Goal: Task Accomplishment & Management: Manage account settings

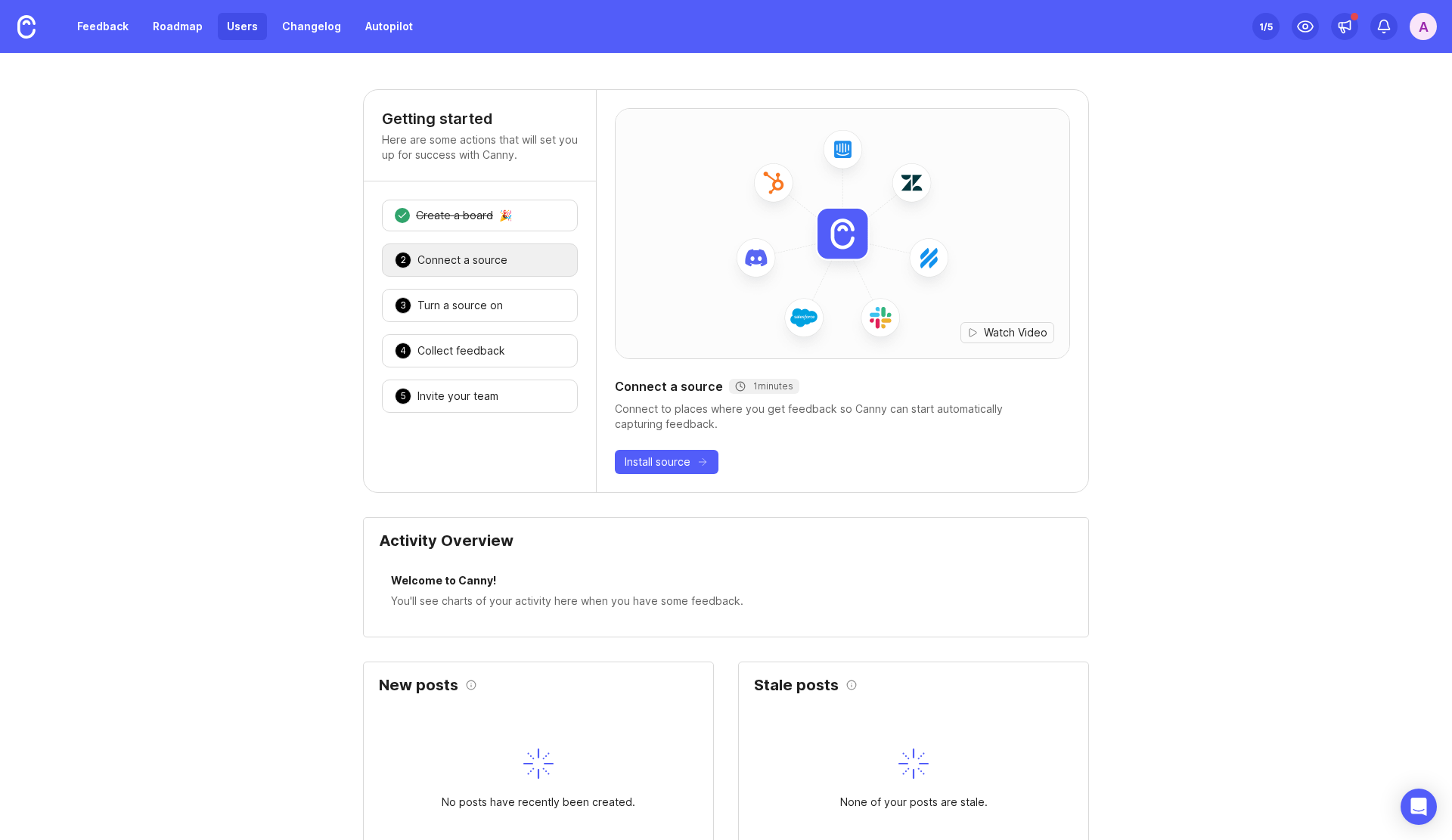
click at [232, 26] on link "Users" at bounding box center [242, 26] width 49 height 27
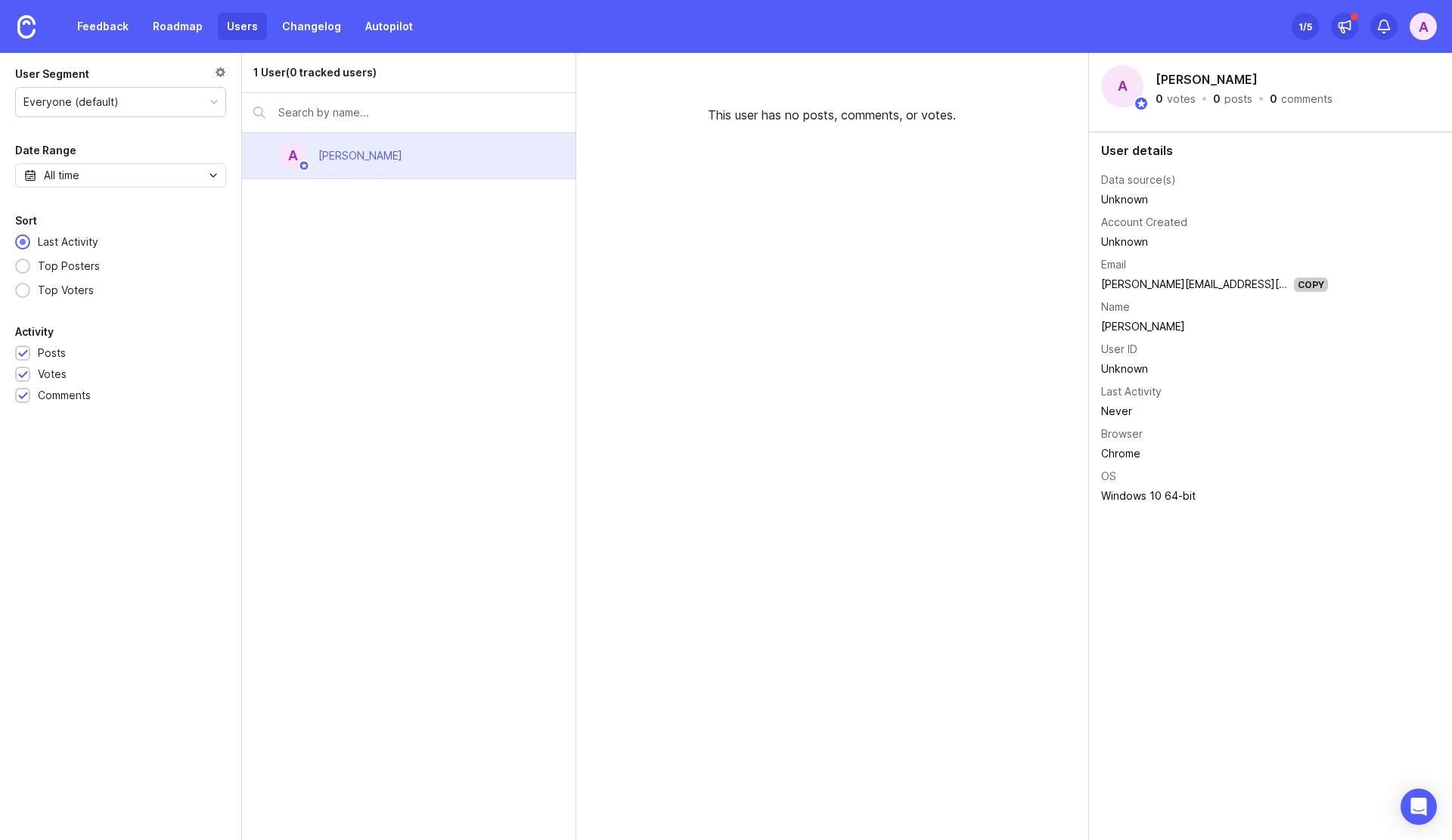
click at [1294, 25] on div "Set up Canny 1 /5" at bounding box center [1305, 26] width 27 height 21
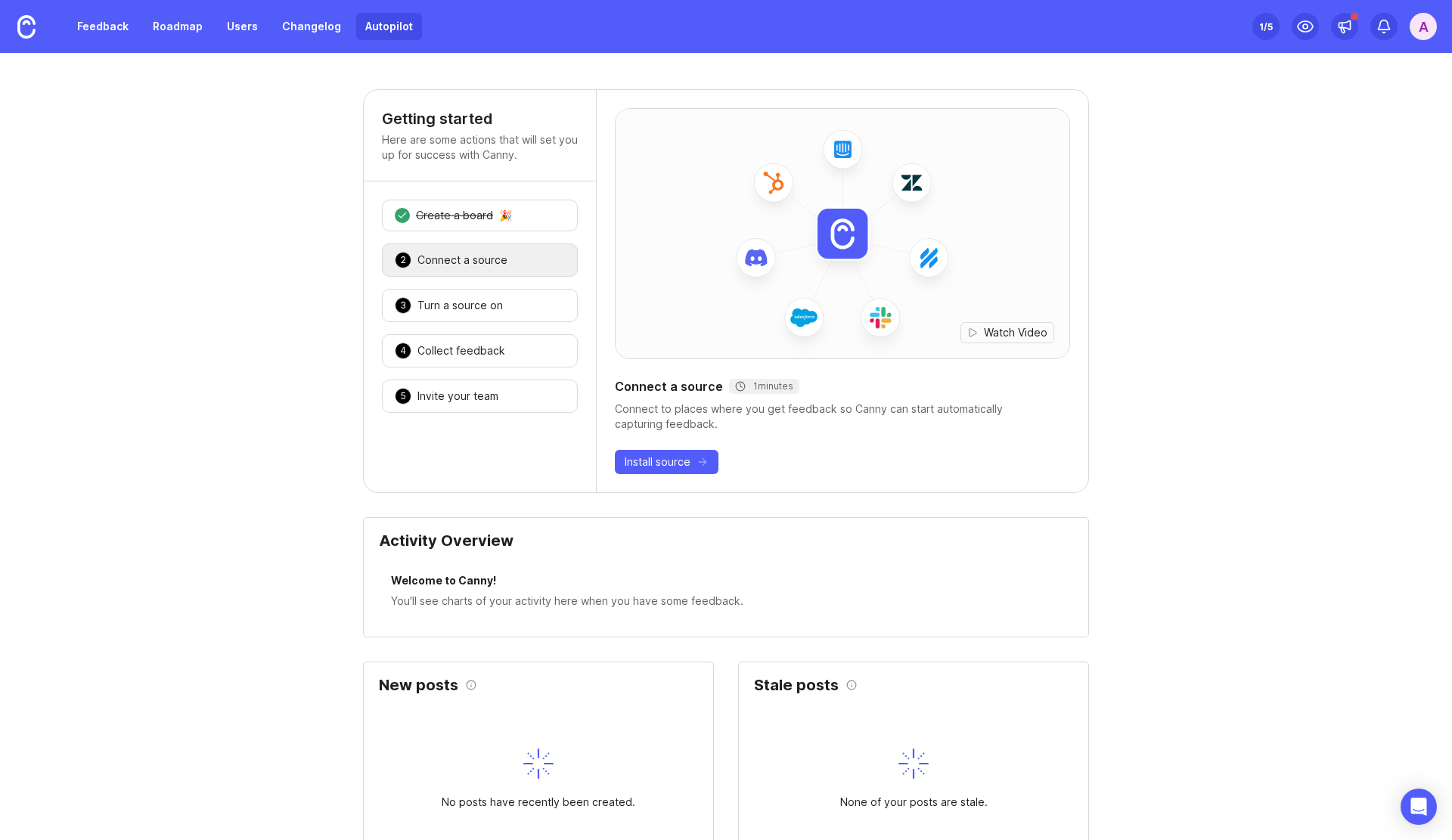
click at [371, 23] on link "Autopilot" at bounding box center [389, 26] width 66 height 27
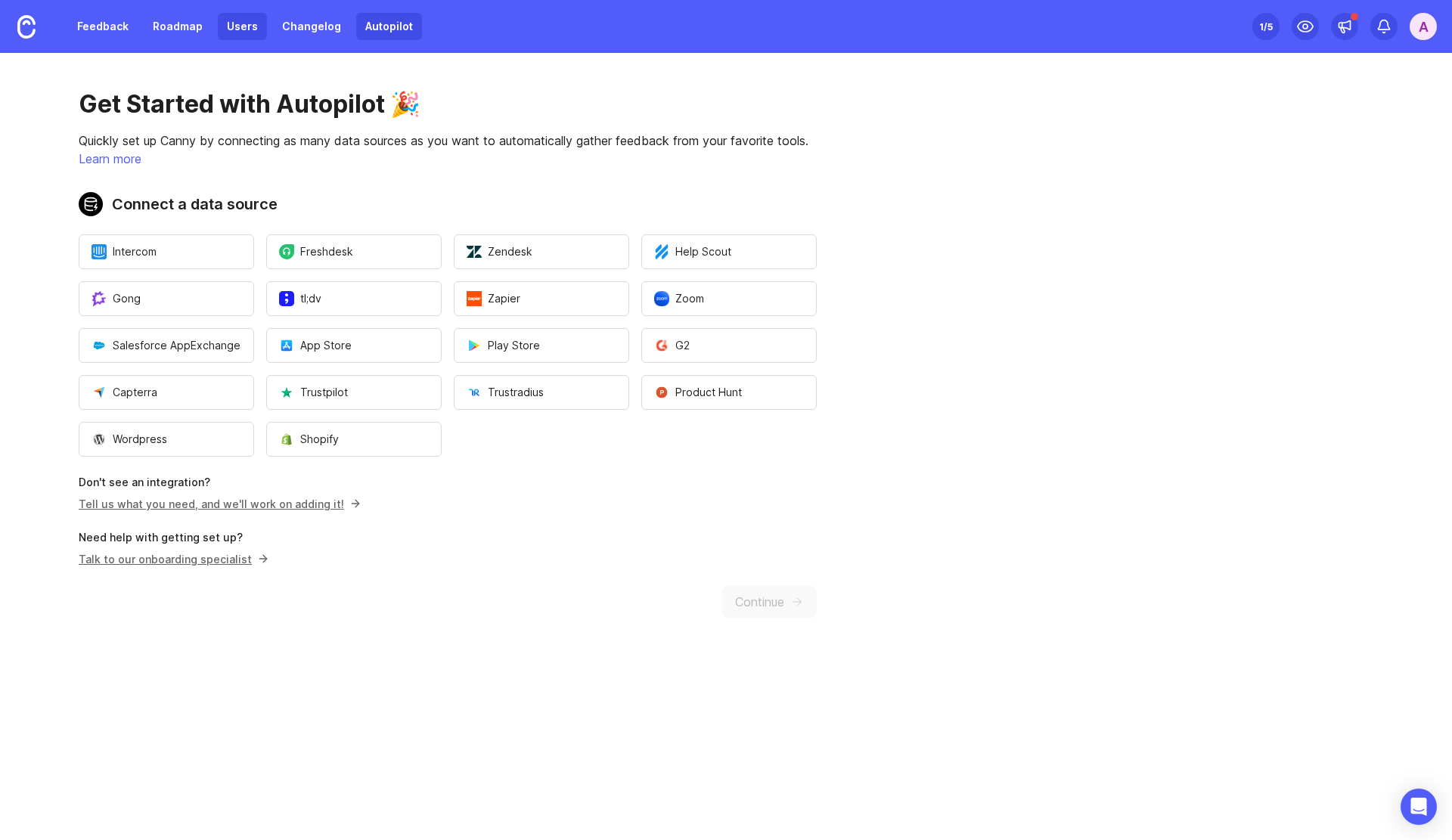
click at [248, 33] on link "Users" at bounding box center [242, 26] width 49 height 27
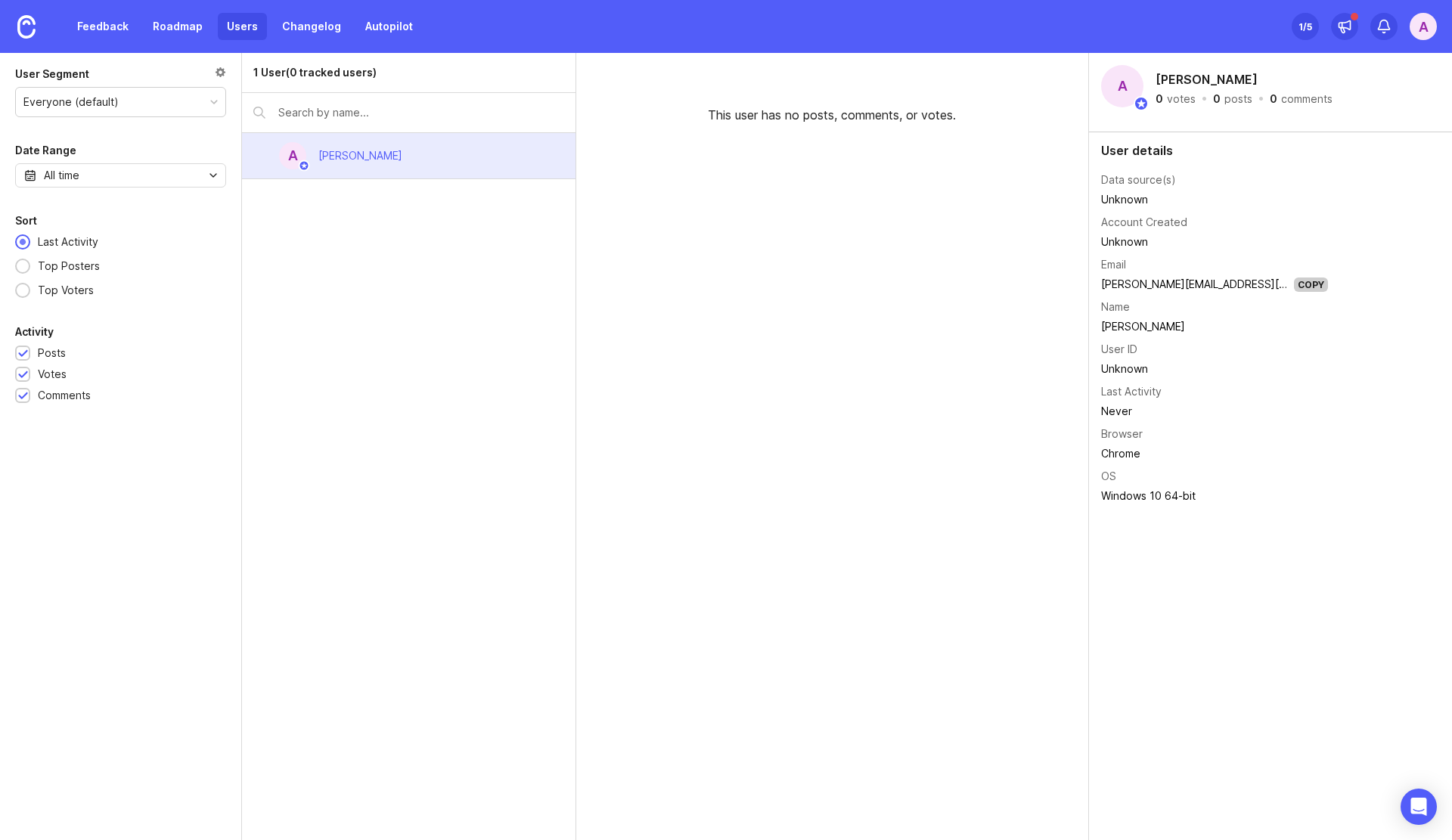
click at [130, 113] on div "Everyone (default)" at bounding box center [120, 102] width 210 height 29
drag, startPoint x: 137, startPoint y: 214, endPoint x: 151, endPoint y: 194, distance: 24.4
click at [137, 217] on div "Sort" at bounding box center [120, 220] width 211 height 18
click at [171, 98] on div "Everyone (default)" at bounding box center [120, 102] width 210 height 29
click at [144, 203] on div "User Segment Everyone (default) Date Range All time Sort Last Activity Top Post…" at bounding box center [120, 234] width 241 height 363
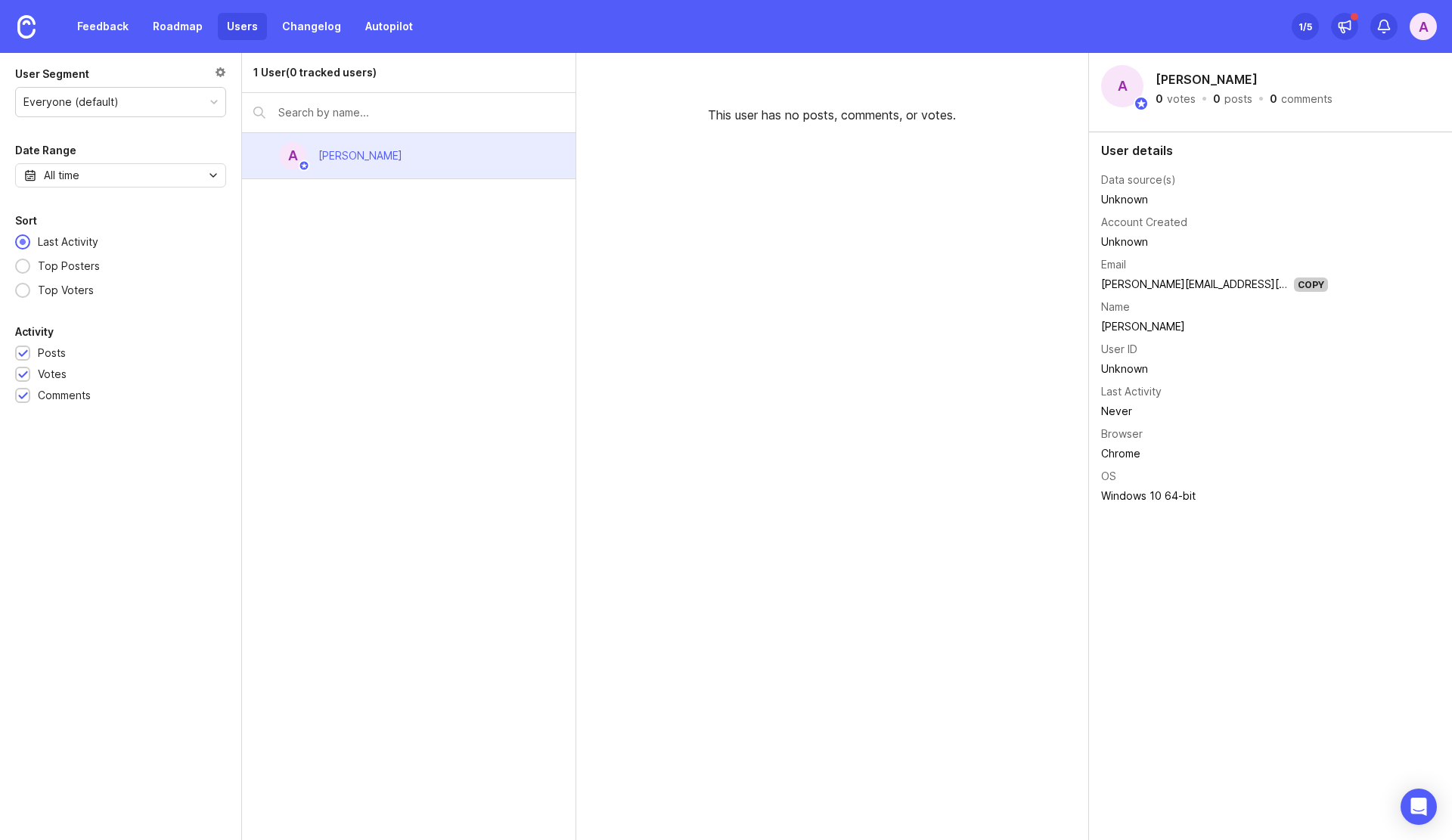
click at [1414, 24] on div "A" at bounding box center [1423, 26] width 27 height 27
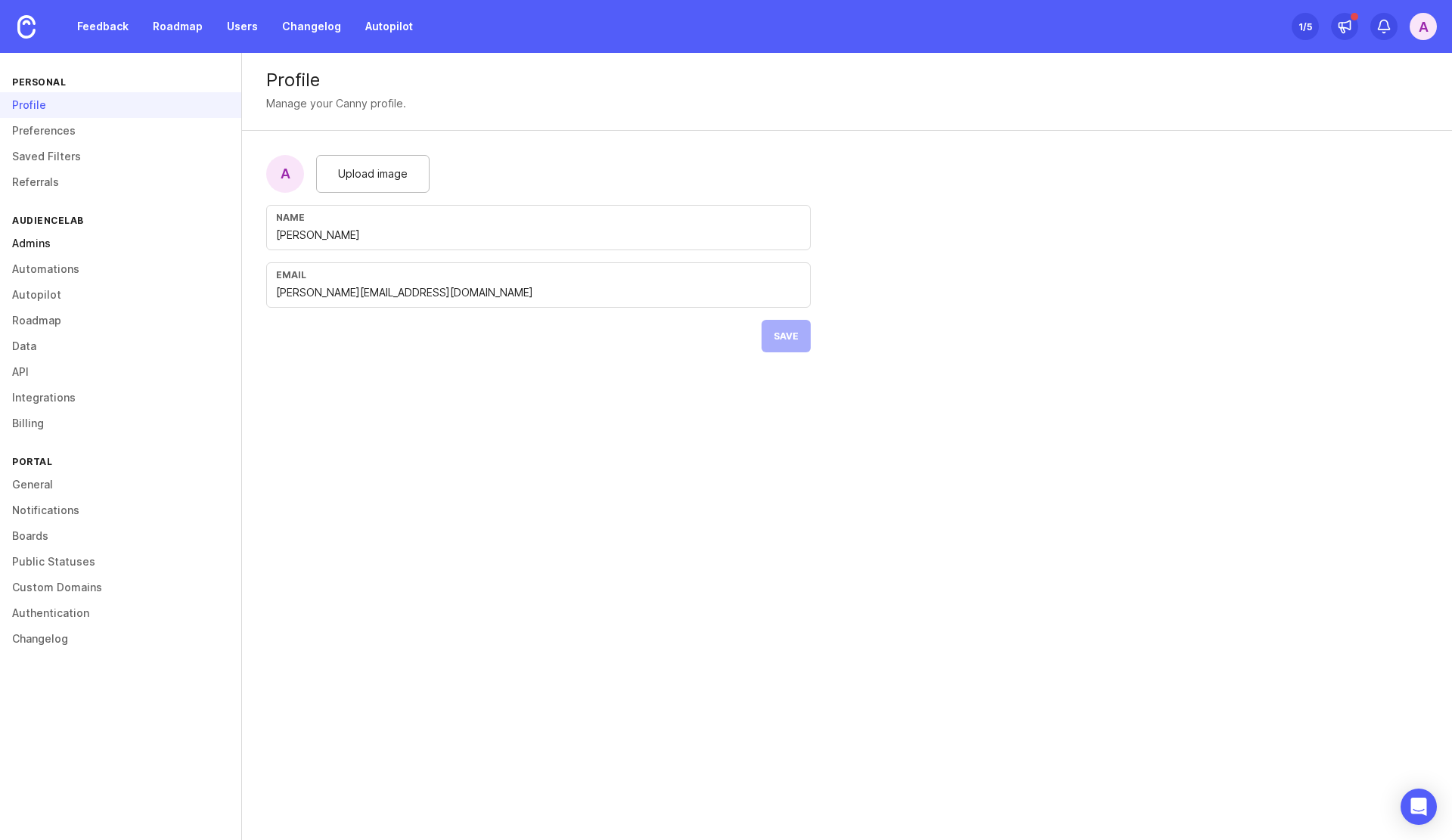
click at [58, 241] on link "Admins" at bounding box center [120, 243] width 241 height 26
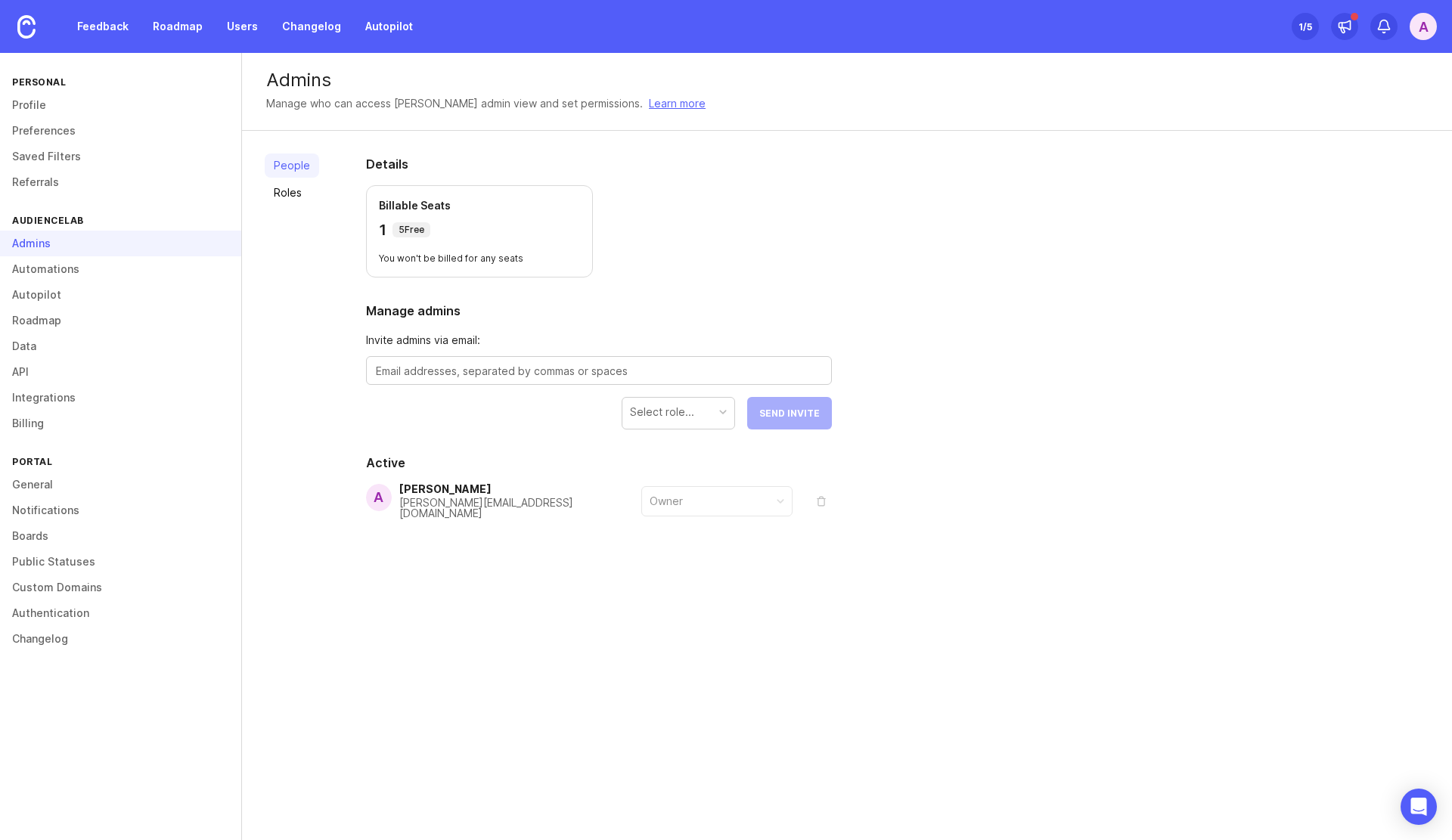
click at [511, 370] on textarea at bounding box center [599, 371] width 446 height 16
type textarea "[EMAIL_ADDRESS][DOMAIN_NAME]"
click at [540, 427] on form "Invite admins via email: [EMAIL_ADDRESS][DOMAIN_NAME] Select role... Send Invite" at bounding box center [599, 381] width 466 height 98
click at [644, 430] on div "Details Billable Seats 1 5 Free You won't be billed for any seats Manage admins…" at bounding box center [599, 373] width 514 height 484
click at [683, 419] on div "Select role..." at bounding box center [662, 411] width 64 height 16
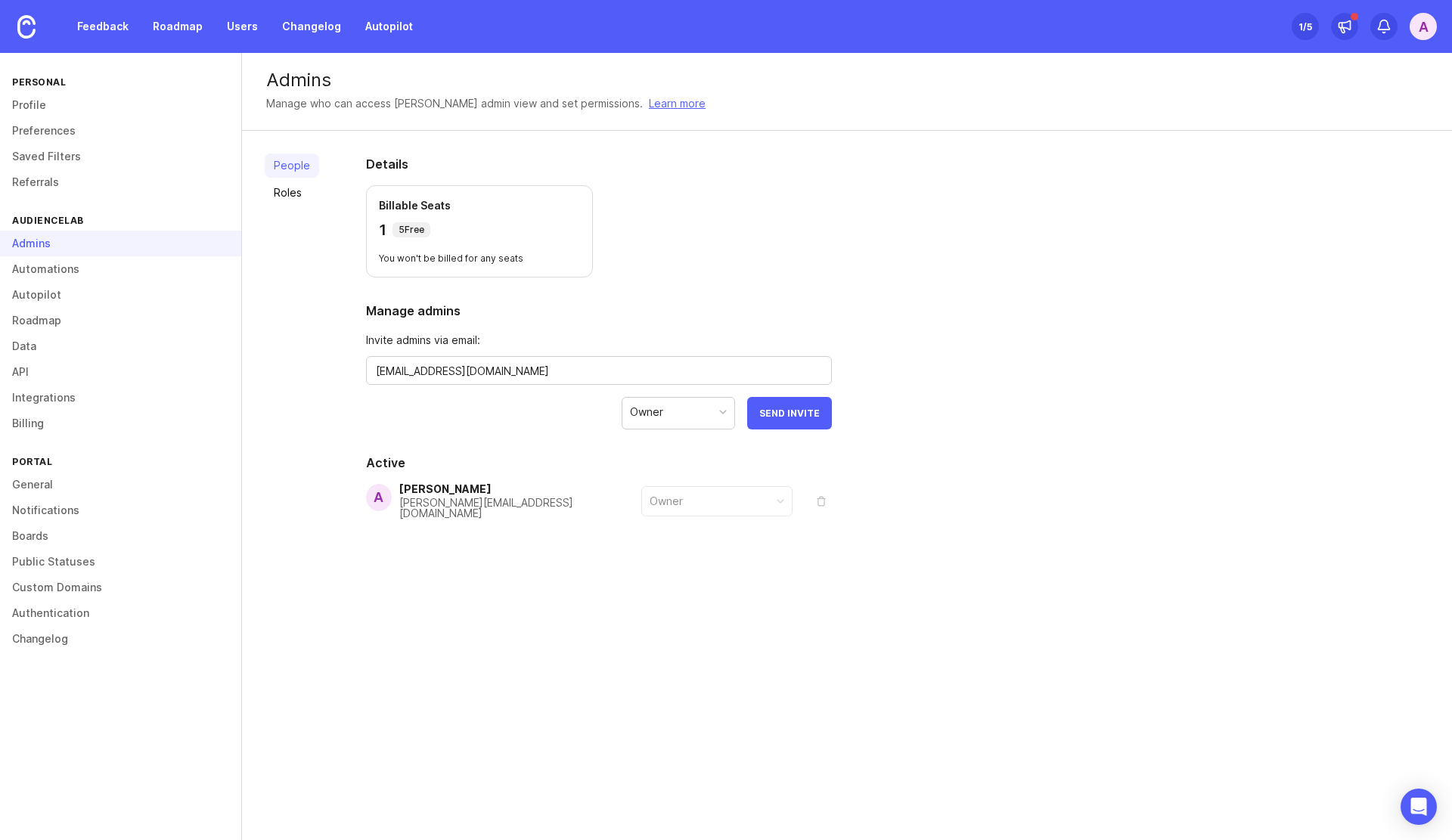
click at [679, 414] on div "Owner" at bounding box center [679, 411] width 112 height 29
click at [782, 414] on span "Send Invite" at bounding box center [790, 413] width 61 height 12
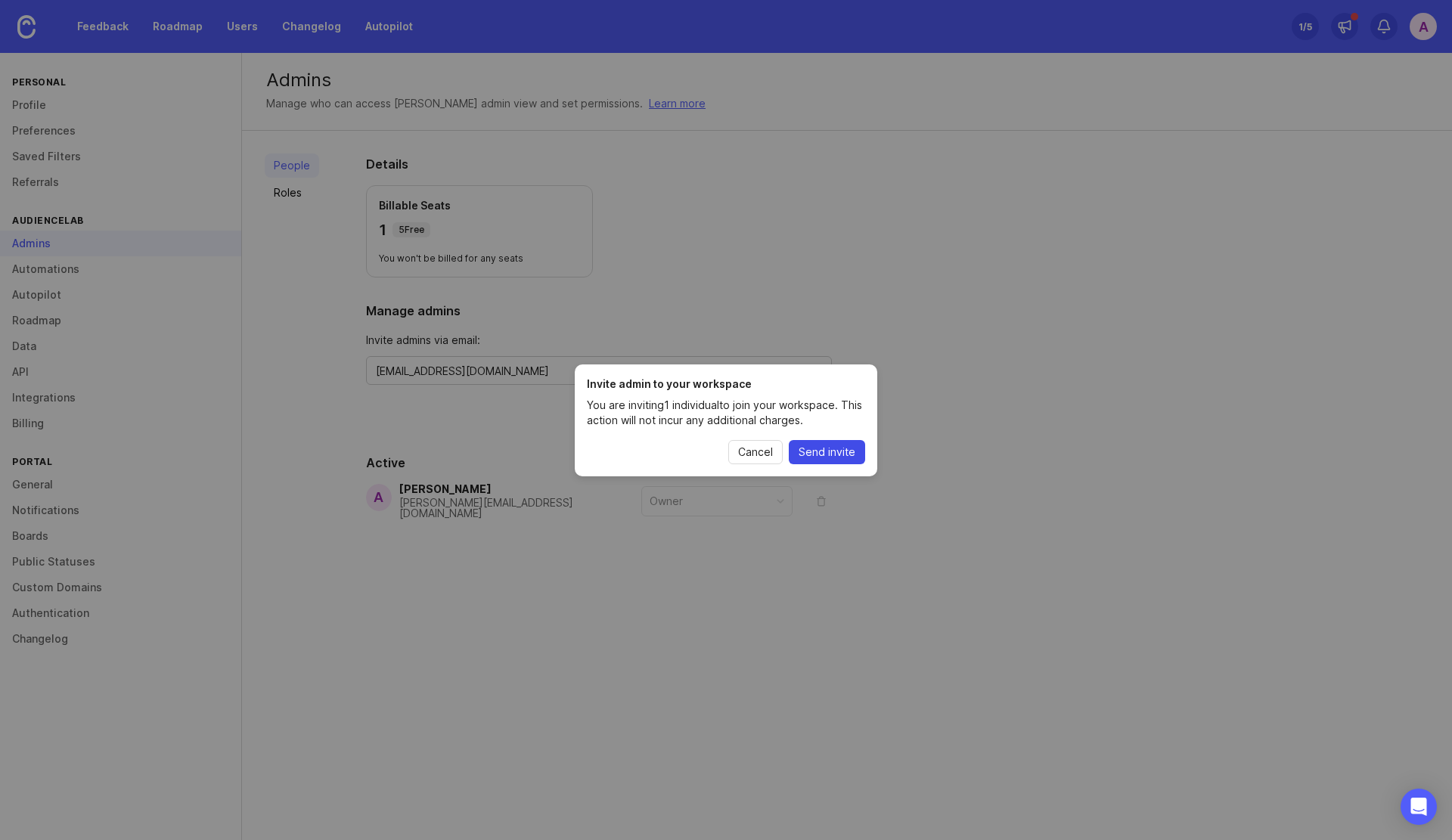
click at [822, 446] on span "Send invite" at bounding box center [827, 452] width 57 height 15
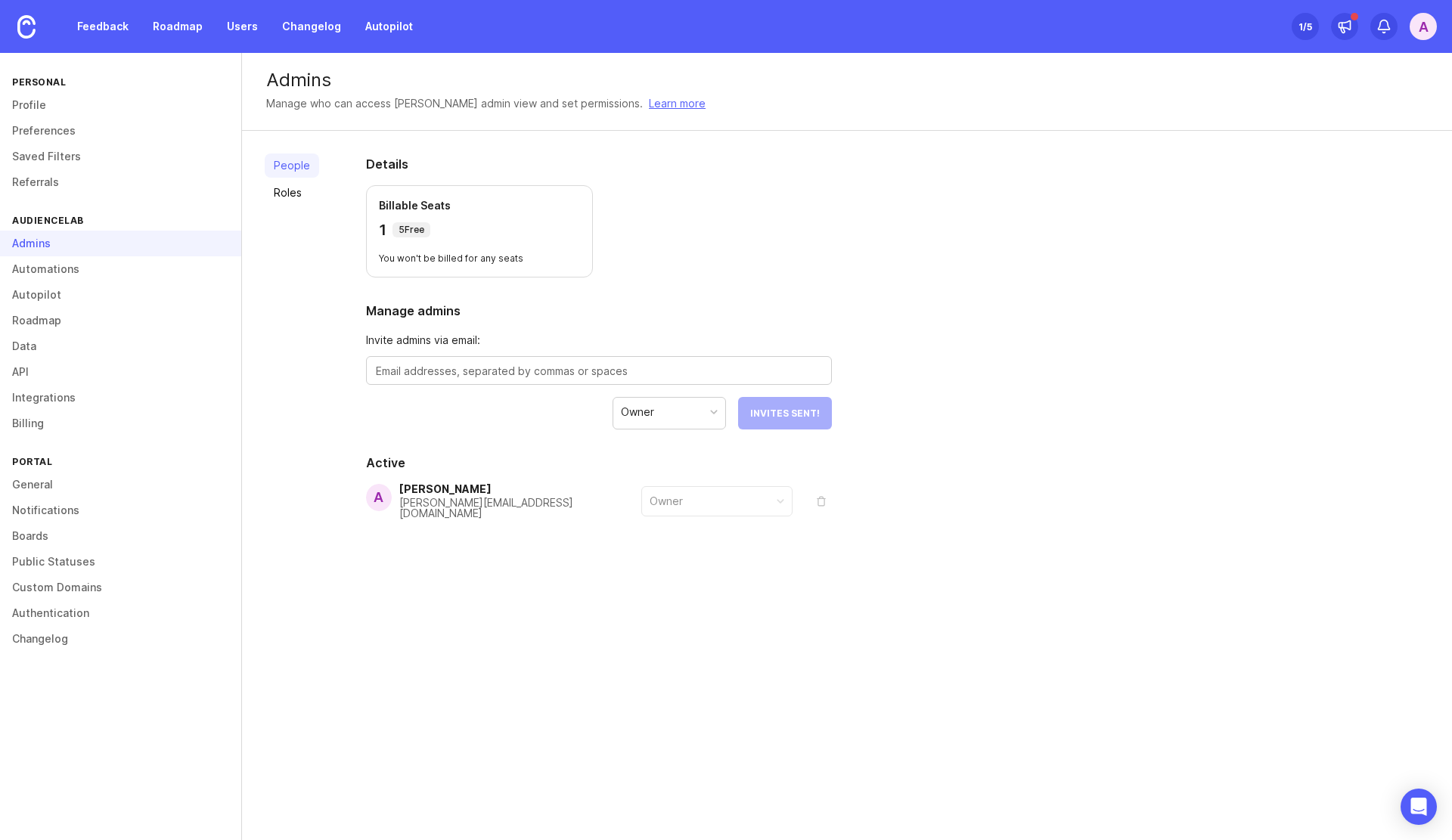
click at [533, 349] on span "Invite admins via email:" at bounding box center [599, 340] width 466 height 16
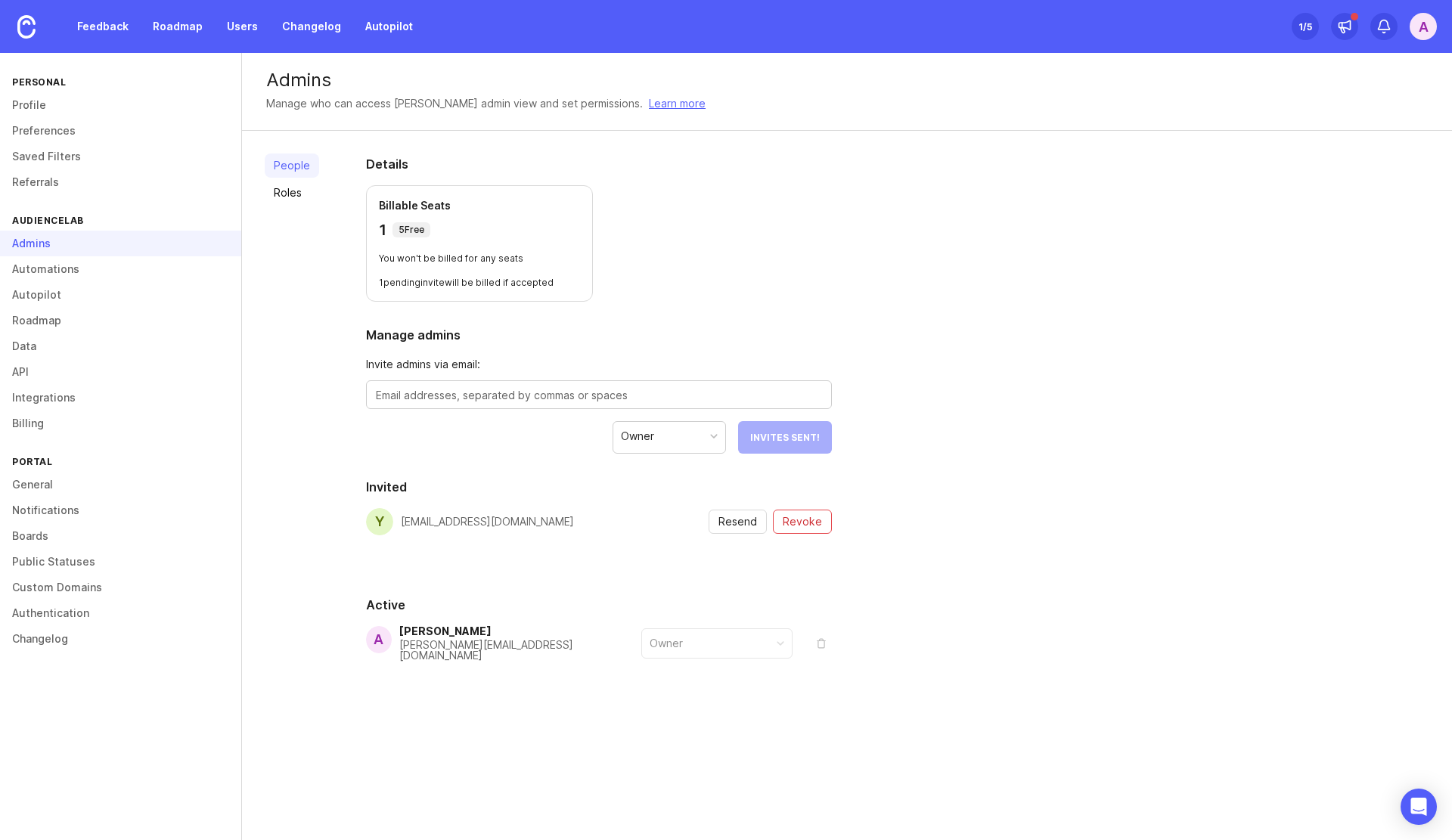
click at [536, 403] on div at bounding box center [599, 394] width 466 height 29
type textarea "[EMAIL_ADDRESS][DOMAIN_NAME]"
click at [656, 444] on div "Owner" at bounding box center [679, 436] width 112 height 29
click at [790, 438] on span "Send Invite" at bounding box center [790, 437] width 61 height 12
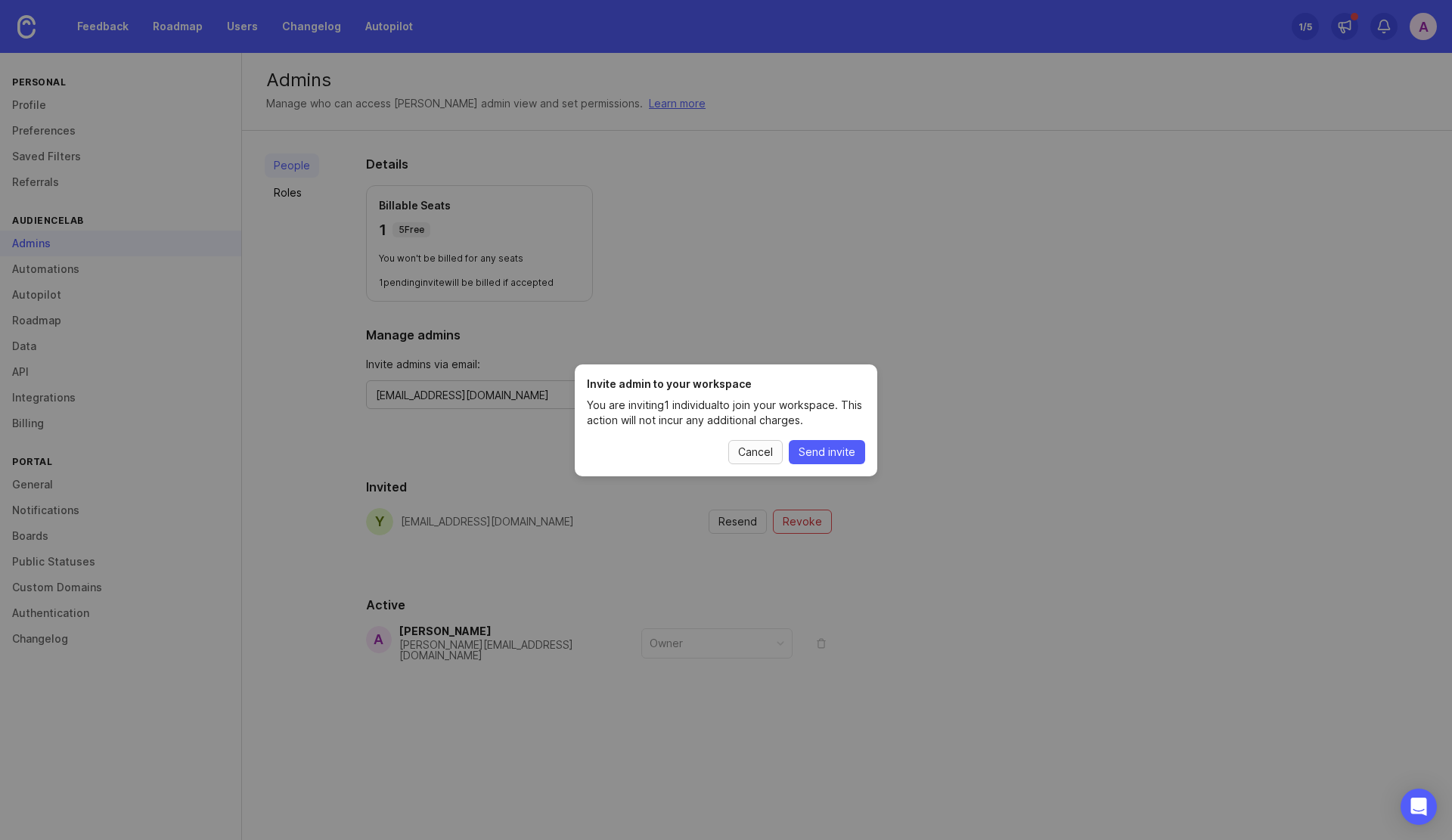
click at [741, 459] on button "Cancel" at bounding box center [756, 452] width 54 height 24
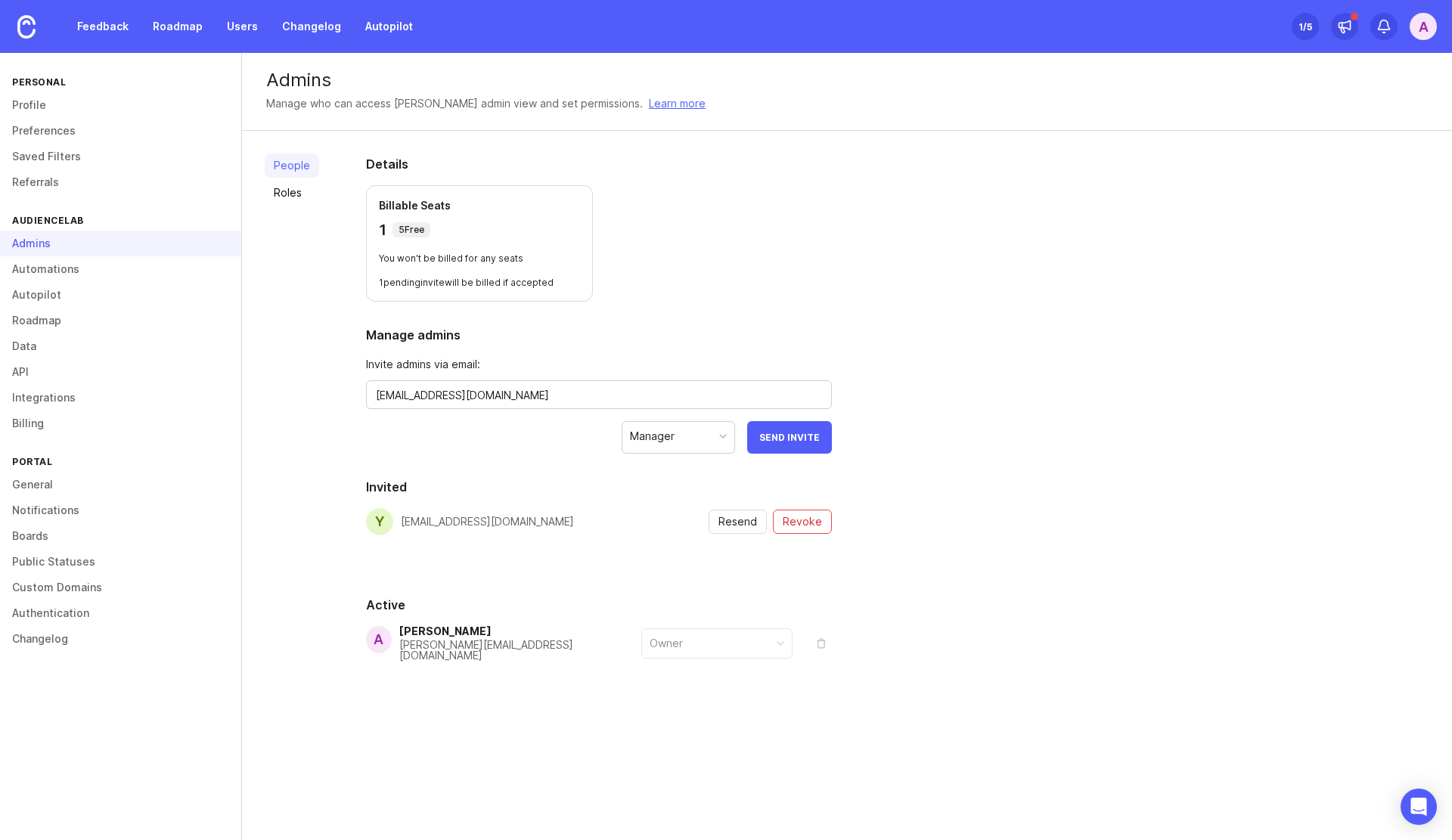
click at [699, 439] on div "Manager" at bounding box center [679, 436] width 112 height 29
click at [785, 435] on span "Send Invite" at bounding box center [790, 437] width 61 height 12
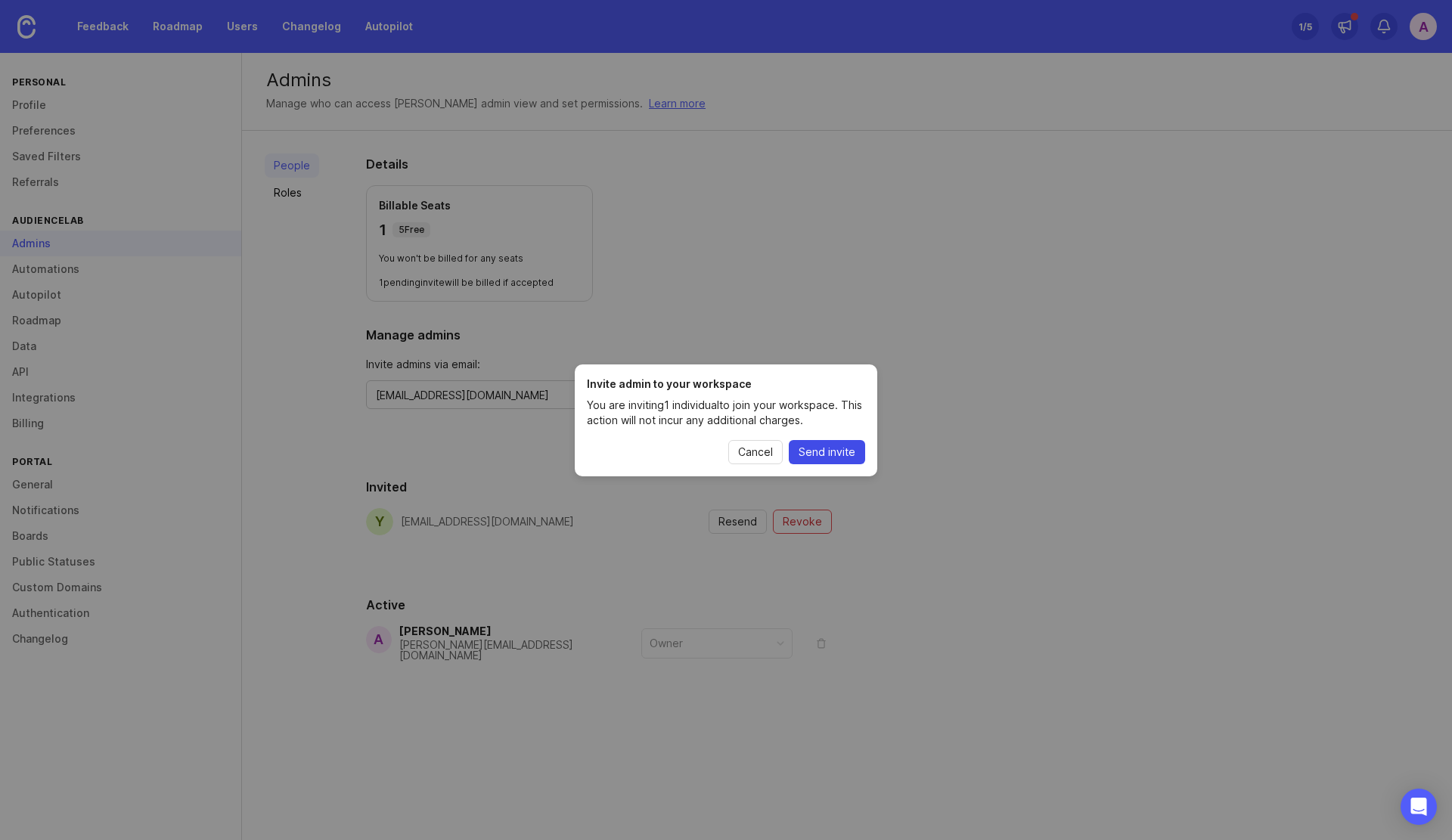
click at [846, 452] on span "Send invite" at bounding box center [827, 452] width 57 height 15
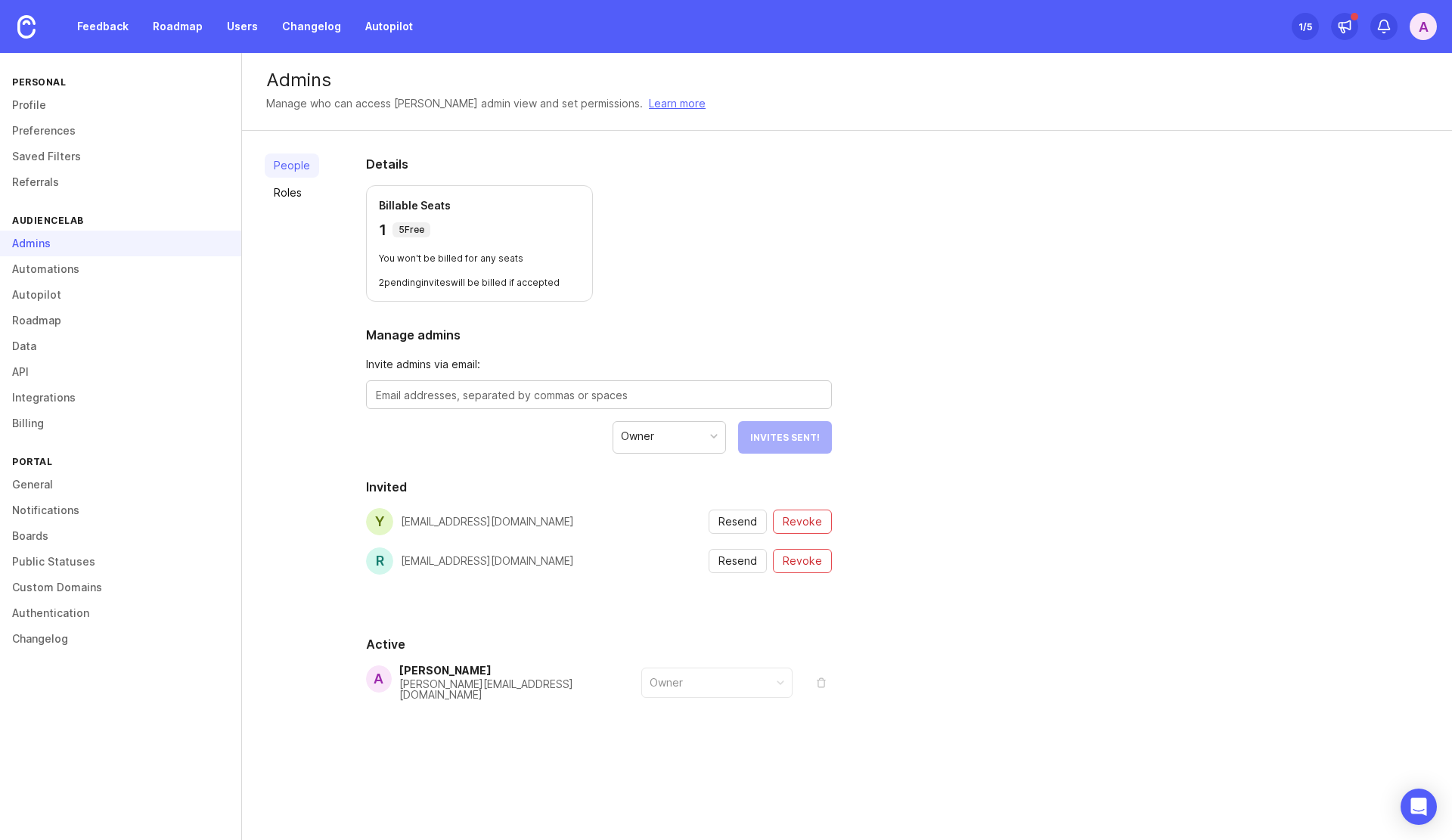
click at [108, 19] on link "Feedback" at bounding box center [103, 26] width 70 height 27
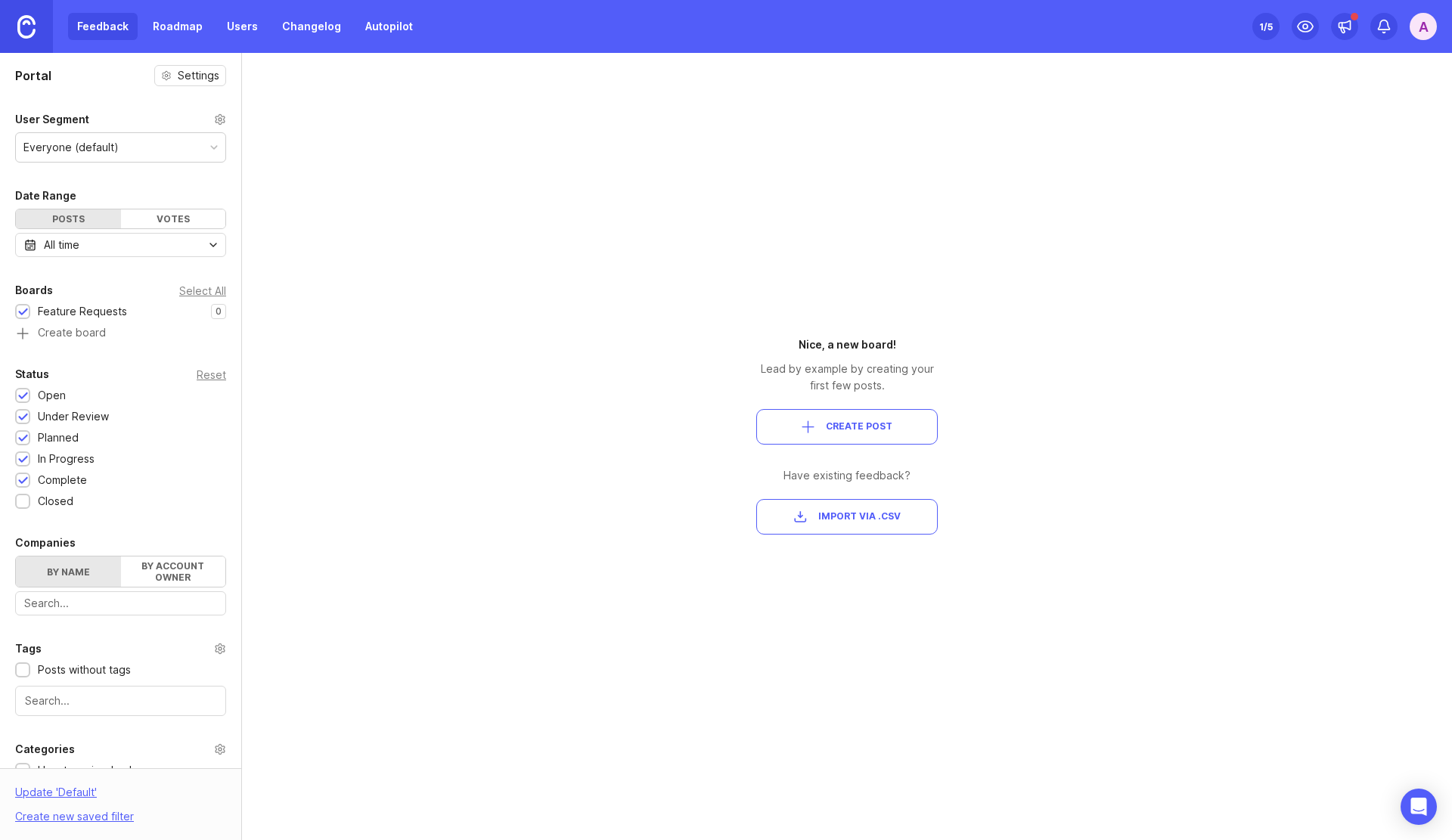
click at [35, 28] on img at bounding box center [26, 26] width 18 height 23
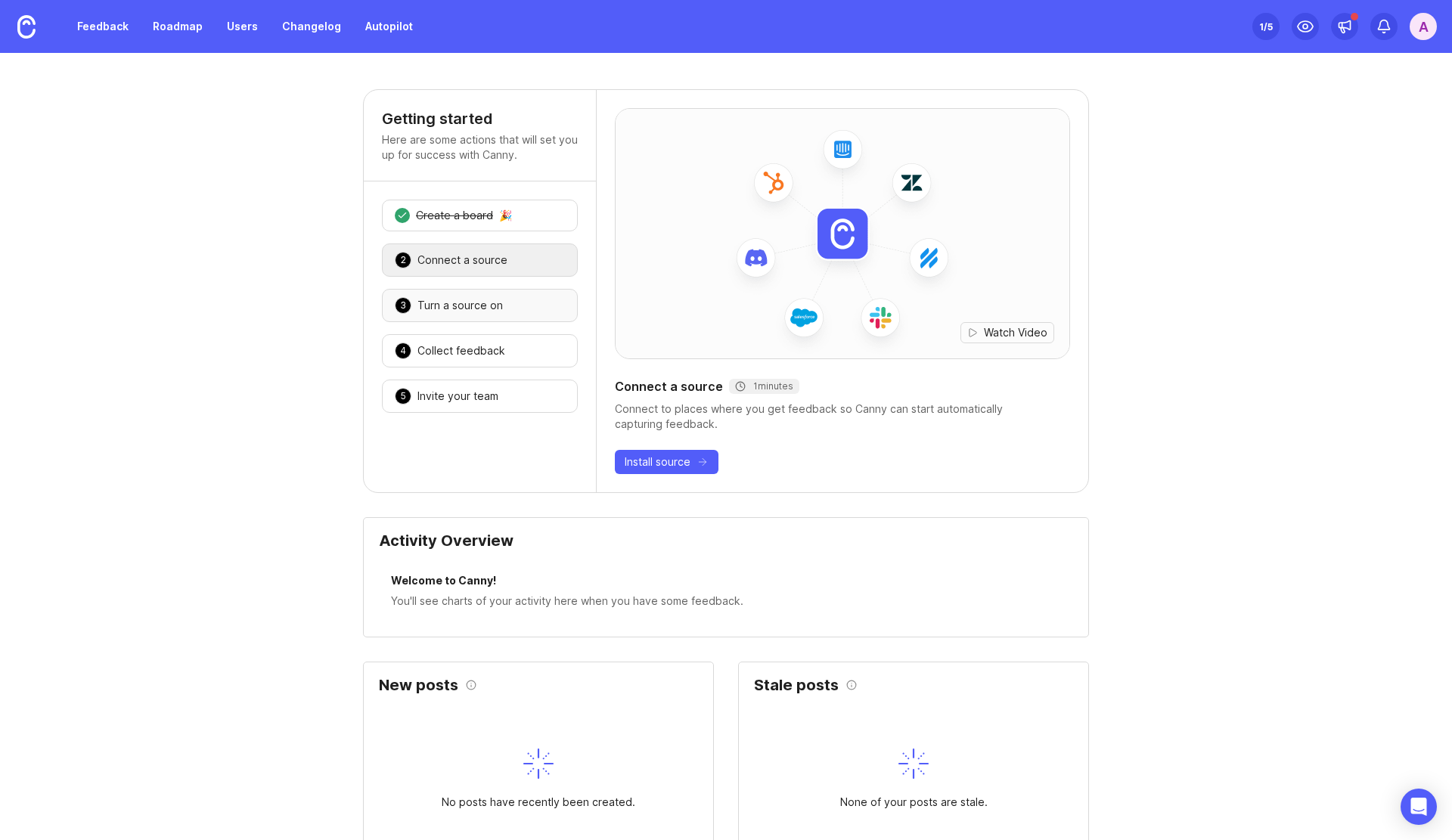
click at [503, 296] on div "3 Turn a source on 🎉" at bounding box center [480, 305] width 196 height 33
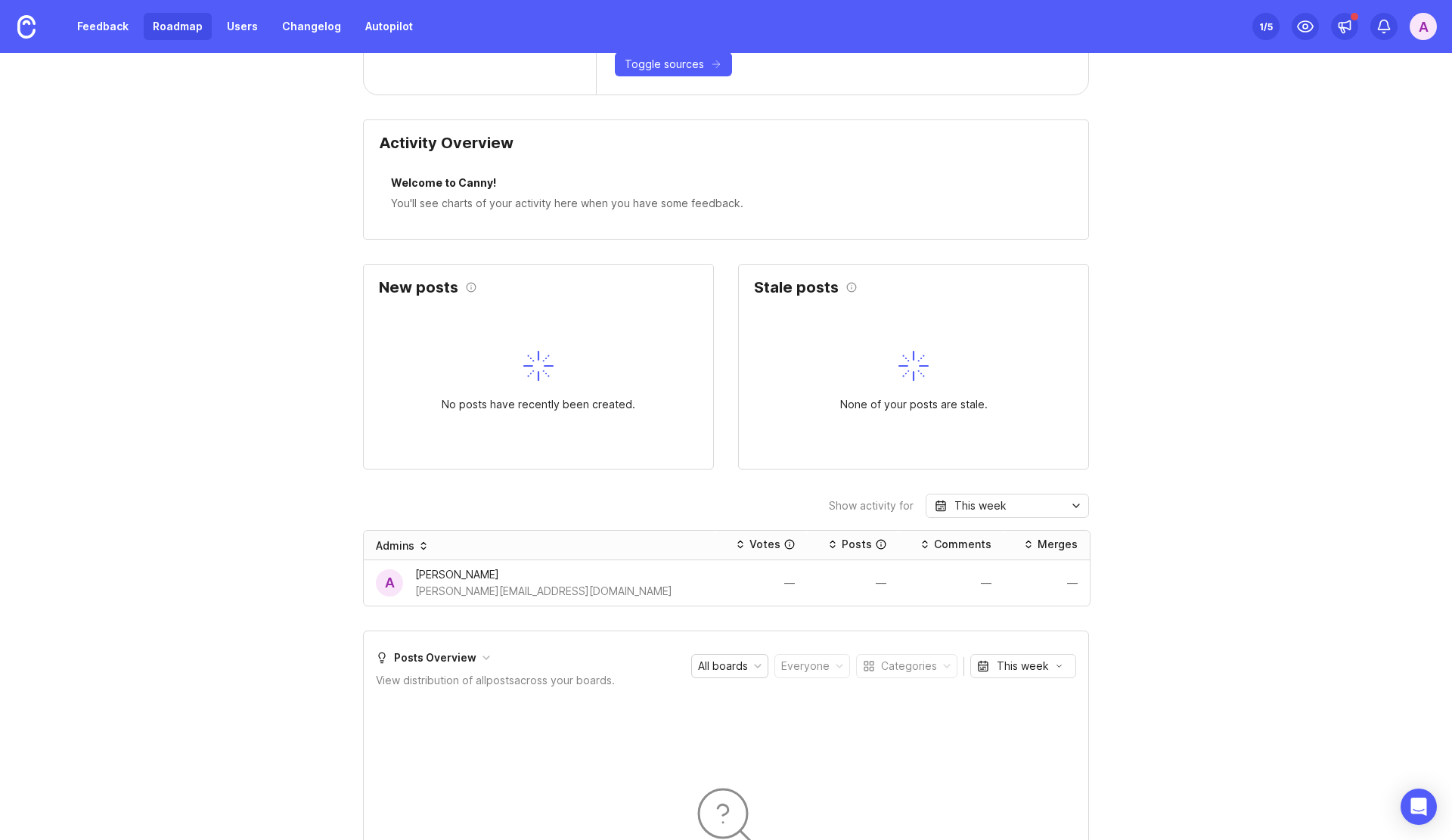
scroll to position [380, 0]
click at [171, 27] on link "Roadmap" at bounding box center [178, 26] width 68 height 27
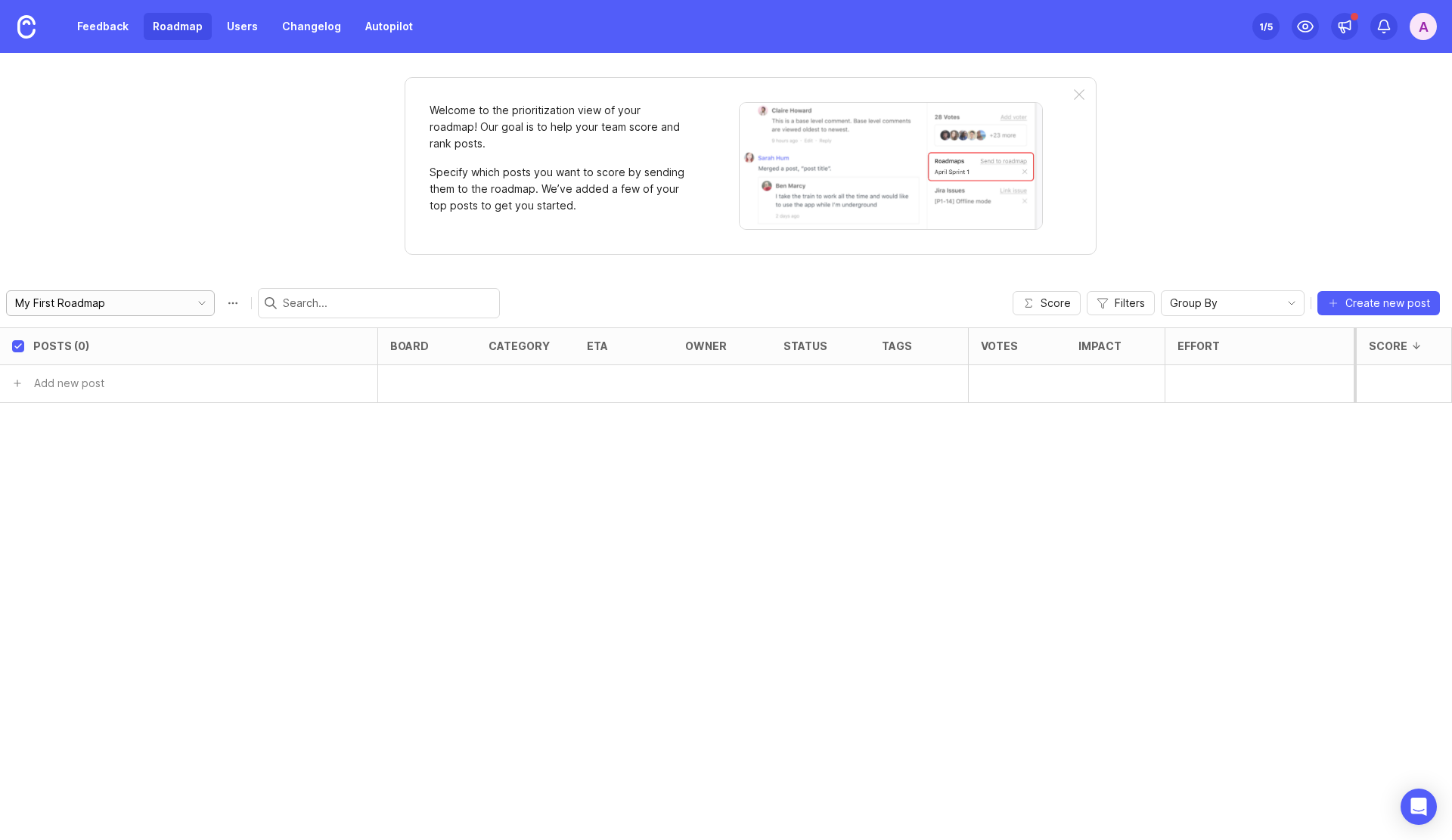
click at [189, 295] on span "toggle menu" at bounding box center [201, 303] width 24 height 16
click at [223, 202] on div "Welcome to the prioritization view of your roadmap! Our goal is to help your te…" at bounding box center [726, 446] width 1452 height 787
click at [310, 32] on link "Changelog" at bounding box center [311, 26] width 77 height 27
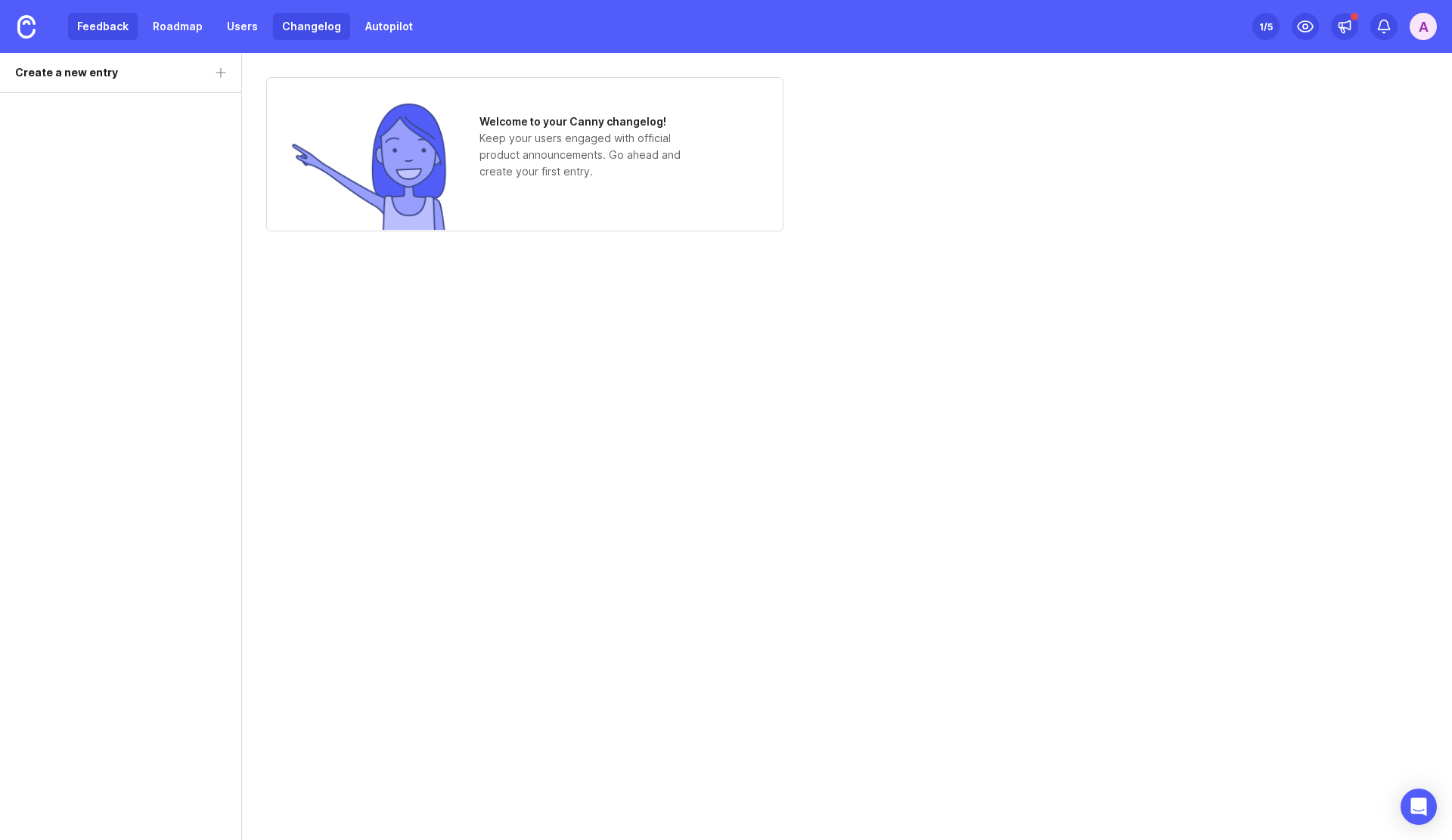
click at [94, 24] on link "Feedback" at bounding box center [103, 26] width 70 height 27
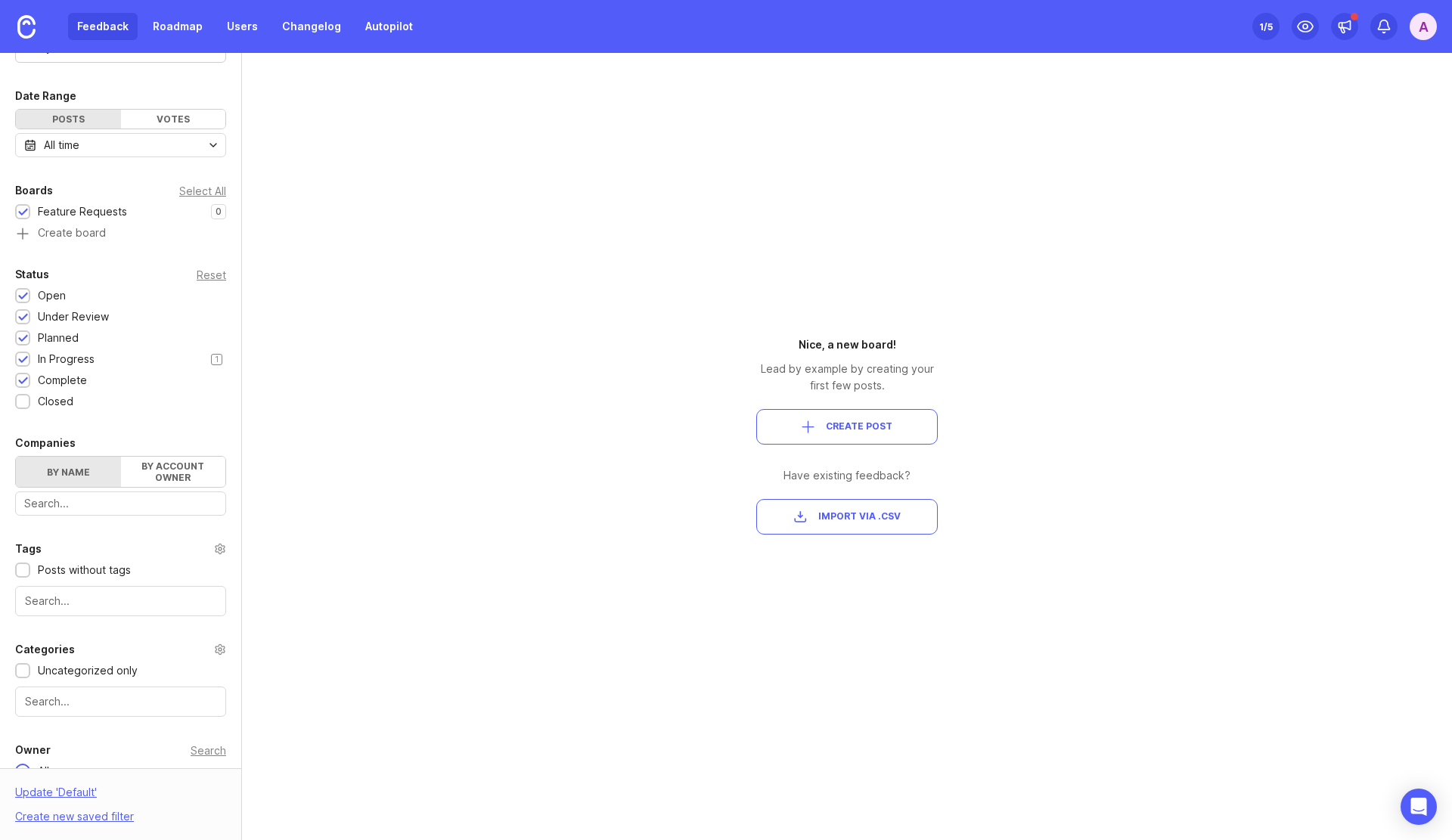
scroll to position [168, 0]
